Goal: Information Seeking & Learning: Learn about a topic

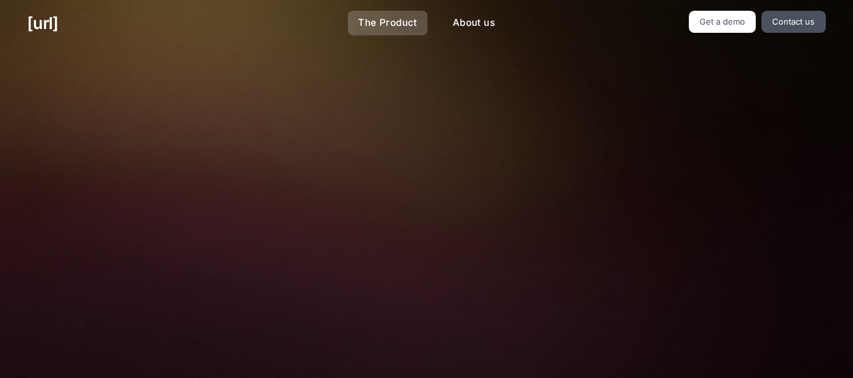
click at [398, 15] on link "The Product" at bounding box center [388, 23] width 80 height 25
click at [464, 24] on link "About us" at bounding box center [474, 23] width 63 height 25
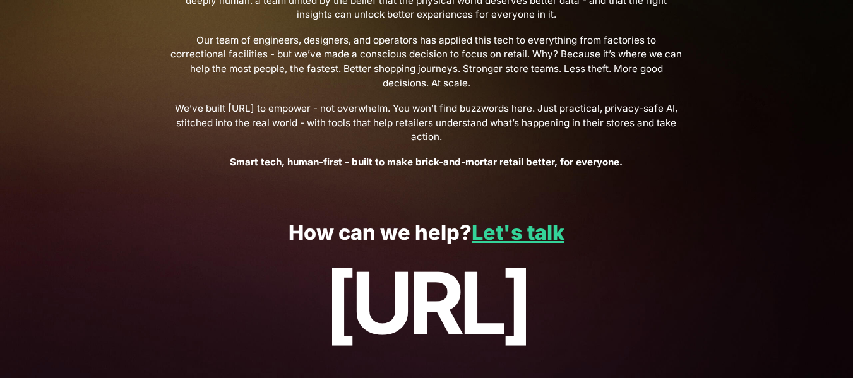
scroll to position [537, 0]
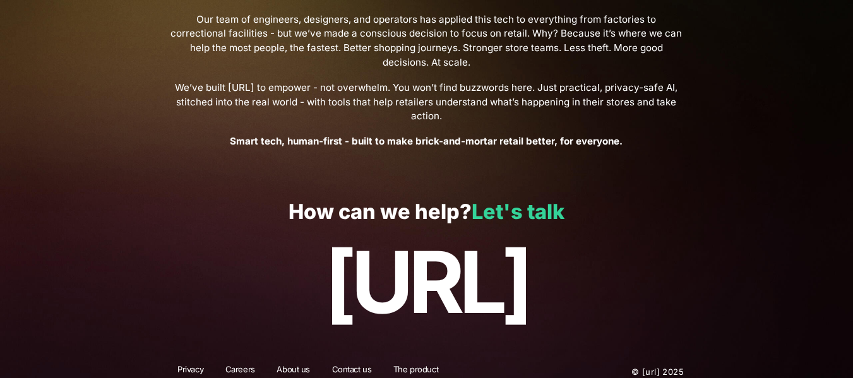
click at [515, 200] on link "Let's talk" at bounding box center [518, 212] width 93 height 25
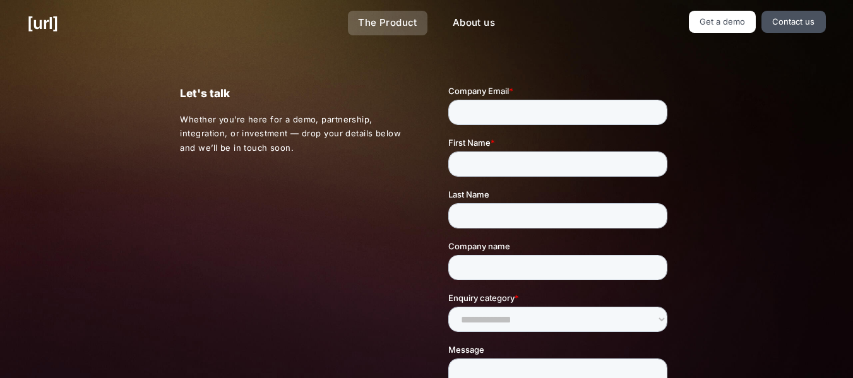
click at [361, 21] on link "The Product" at bounding box center [388, 23] width 80 height 25
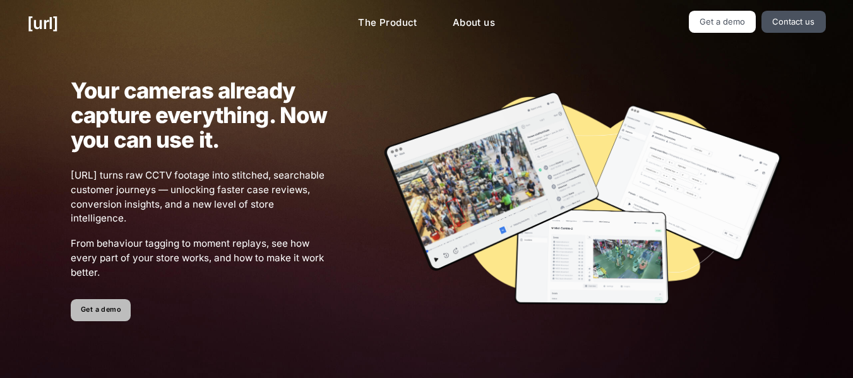
click at [103, 308] on link "Get a demo" at bounding box center [101, 310] width 60 height 22
